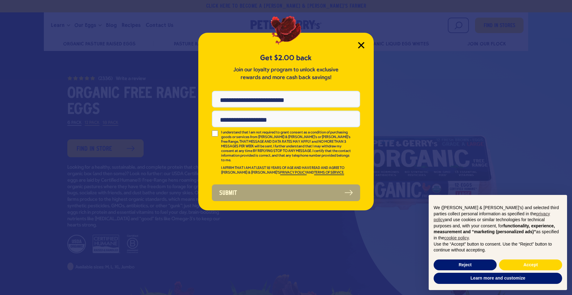
click at [360, 42] on icon "Close Modal" at bounding box center [361, 45] width 6 height 6
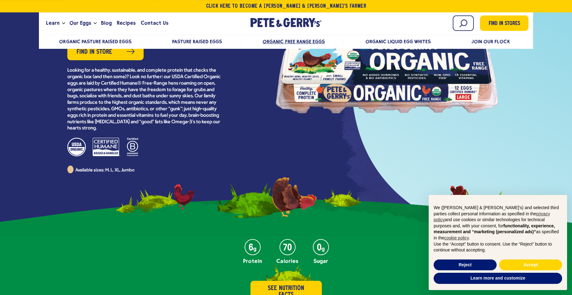
scroll to position [63, 0]
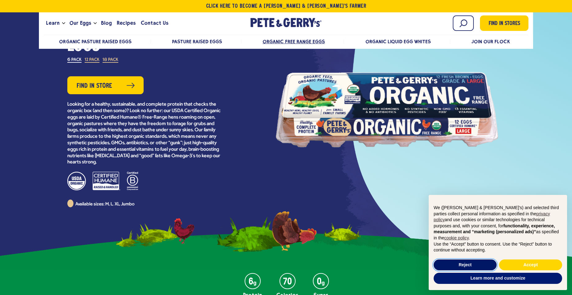
click at [467, 263] on button "Reject" at bounding box center [465, 265] width 63 height 11
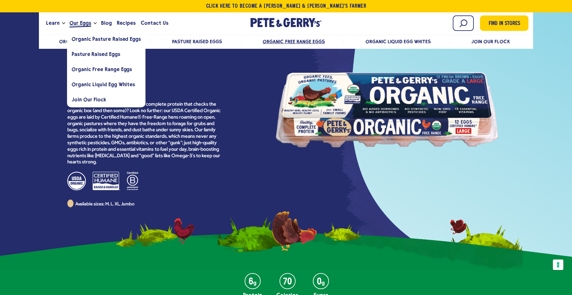
click at [80, 21] on span "Our Eggs" at bounding box center [81, 23] width 22 height 8
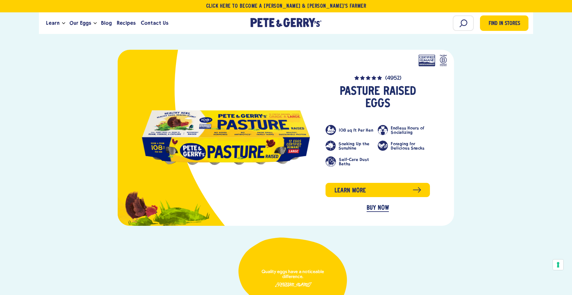
scroll to position [473, 0]
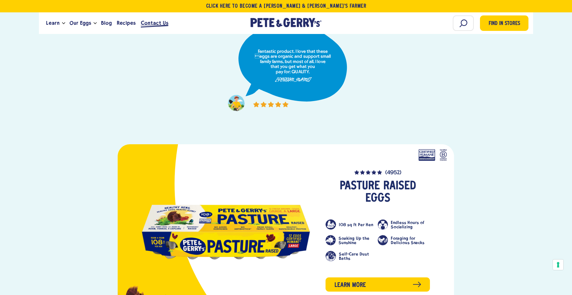
click at [148, 22] on span "Contact Us" at bounding box center [154, 23] width 27 height 8
